Goal: Task Accomplishment & Management: Manage account settings

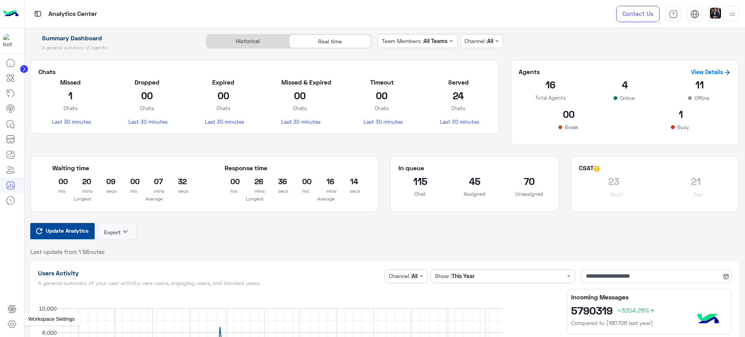
click at [14, 325] on icon at bounding box center [11, 324] width 9 height 9
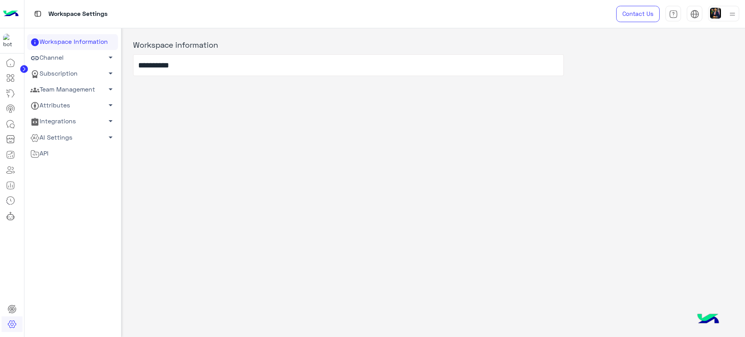
click at [55, 134] on link "AI Settings arrow_drop_down" at bounding box center [72, 138] width 91 height 16
click at [57, 165] on link "Voice Models" at bounding box center [72, 166] width 91 height 14
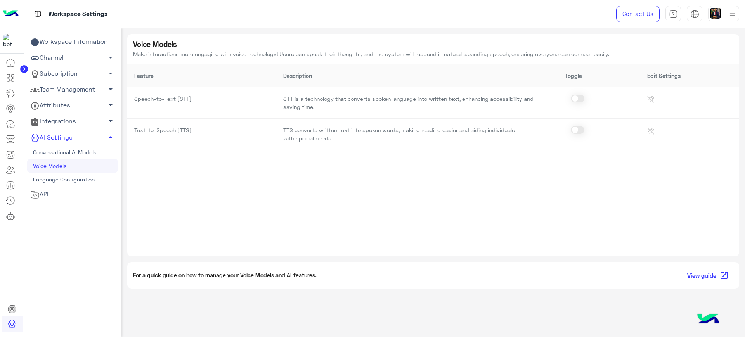
drag, startPoint x: 683, startPoint y: 0, endPoint x: 511, endPoint y: 12, distance: 172.7
click at [511, 12] on div "Workspace Settings Contact Us Help Center عربي English" at bounding box center [384, 14] width 721 height 28
drag, startPoint x: 744, startPoint y: 0, endPoint x: 515, endPoint y: 2, distance: 229.6
click at [515, 2] on div "Workspace Settings Contact Us Help Center عربي English" at bounding box center [384, 14] width 721 height 28
drag, startPoint x: 714, startPoint y: 89, endPoint x: 721, endPoint y: 78, distance: 12.5
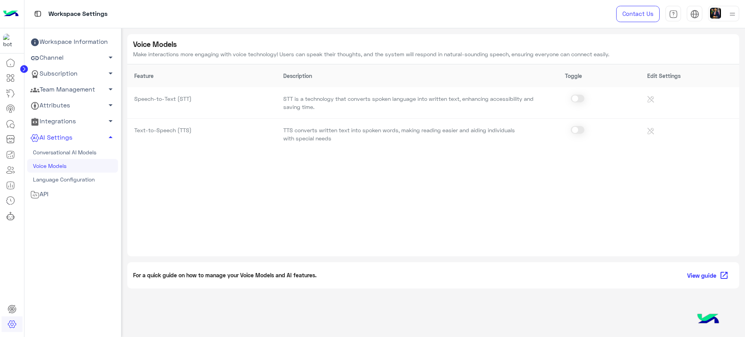
click at [714, 88] on td at bounding box center [689, 102] width 99 height 31
drag, startPoint x: 744, startPoint y: 1, endPoint x: 216, endPoint y: 9, distance: 528.7
click at [213, 7] on div "Workspace Settings" at bounding box center [264, 14] width 480 height 28
drag, startPoint x: 245, startPoint y: 11, endPoint x: 223, endPoint y: 8, distance: 22.4
click at [245, 11] on div "Workspace Settings" at bounding box center [264, 14] width 480 height 28
